Goal: Task Accomplishment & Management: Manage account settings

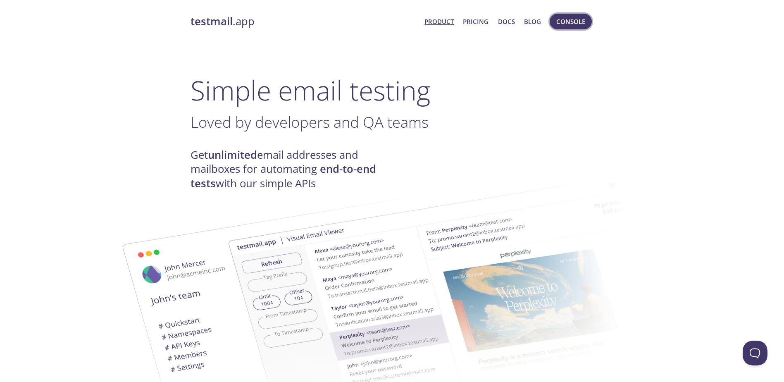
click at [570, 22] on span "Console" at bounding box center [570, 21] width 29 height 11
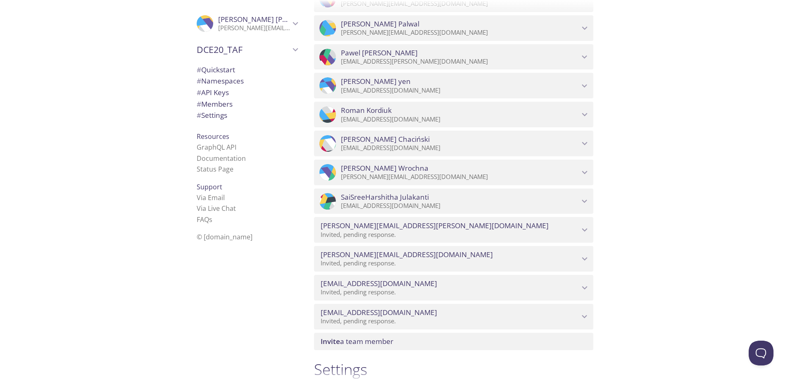
scroll to position [4497, 0]
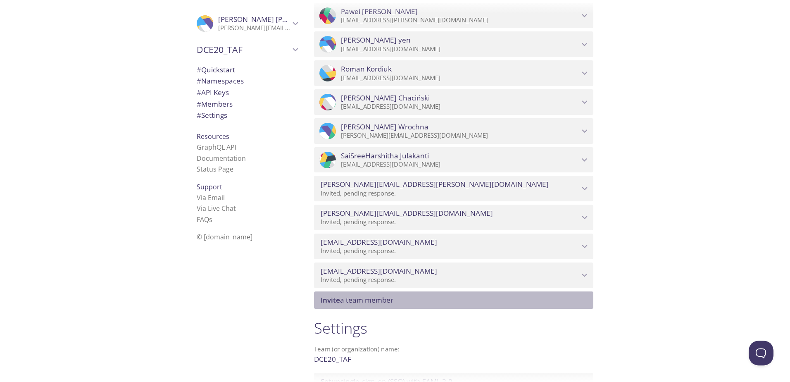
click at [379, 299] on span "Invite a team member" at bounding box center [357, 300] width 73 height 10
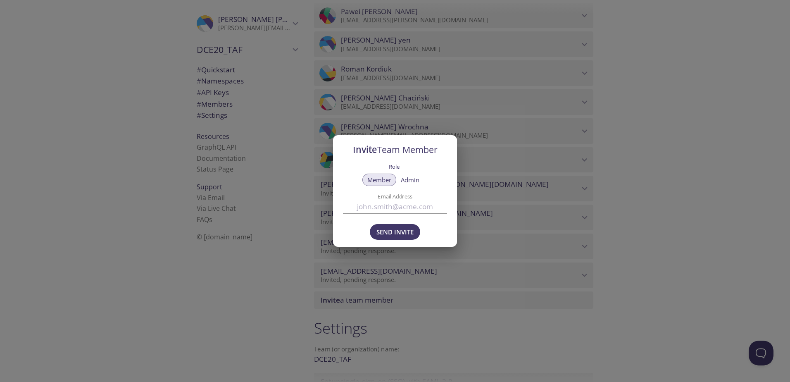
click at [237, 303] on div "Invite Team Member Role Member Admin Email Address Send Invite" at bounding box center [395, 191] width 790 height 382
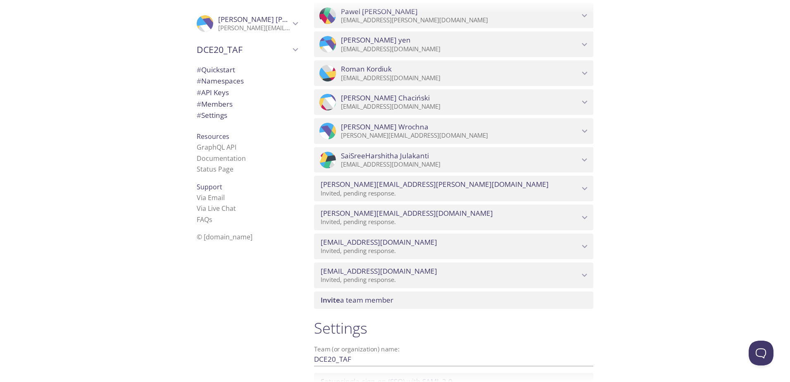
click at [653, 218] on div "Quickstart Send a test email to ws5c5.test@inbox.testmail.app and then click he…" at bounding box center [548, 191] width 483 height 382
click at [585, 162] on icon "SaiSreeHarshitha Julakanti" at bounding box center [584, 160] width 11 height 11
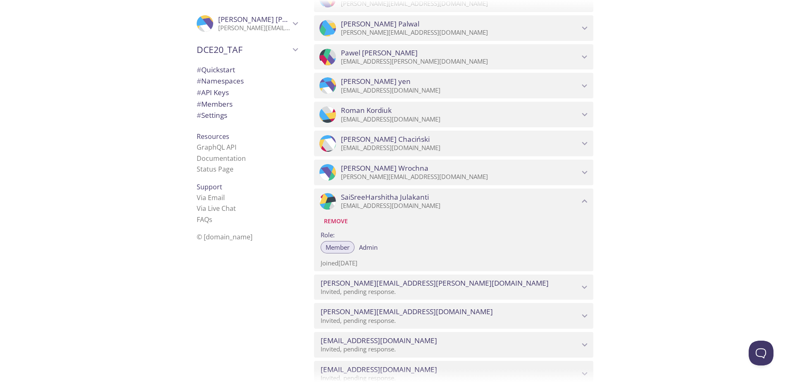
scroll to position [4414, 0]
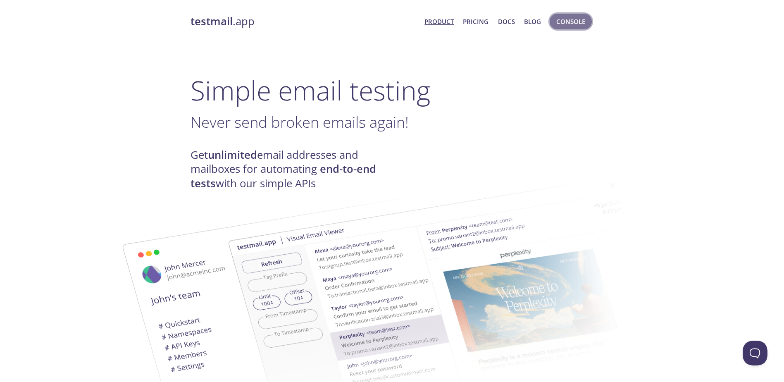
click at [566, 20] on span "Console" at bounding box center [570, 21] width 29 height 11
